Goal: Task Accomplishment & Management: Manage account settings

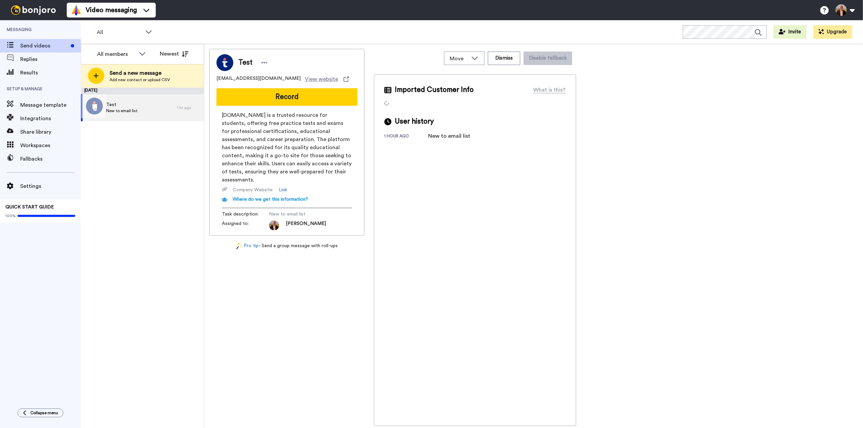
click at [165, 106] on div "Test New to email list" at bounding box center [129, 107] width 96 height 27
click at [262, 61] on icon at bounding box center [264, 62] width 6 height 7
click at [281, 103] on li "Dismiss" at bounding box center [282, 102] width 49 height 9
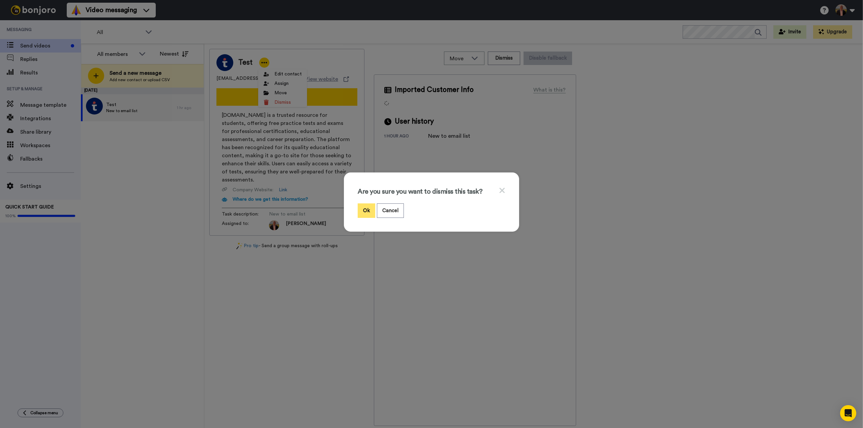
click at [362, 211] on button "Ok" at bounding box center [367, 211] width 18 height 14
